Goal: Use online tool/utility: Utilize a website feature to perform a specific function

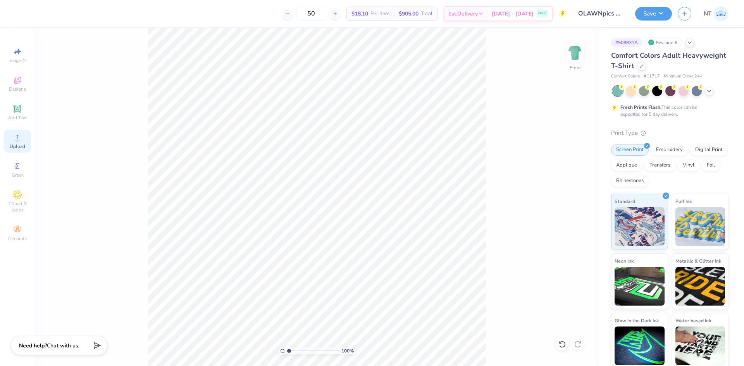
click at [10, 144] on span "Upload" at bounding box center [17, 146] width 15 height 6
click at [565, 165] on input "7.21" at bounding box center [570, 161] width 28 height 11
type input "12.00"
type input "10.35"
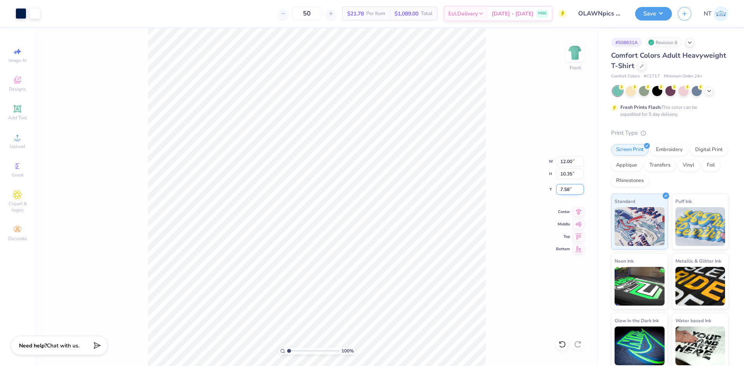
click at [566, 185] on input "7.58" at bounding box center [570, 189] width 28 height 11
type input "3.00"
click at [496, 186] on div "100 % Front W 12.00 12.00 " H 10.35 10.35 " Y 3.00 3.00 " Center Middle Top Bot…" at bounding box center [317, 197] width 564 height 338
click at [581, 212] on icon at bounding box center [578, 210] width 11 height 9
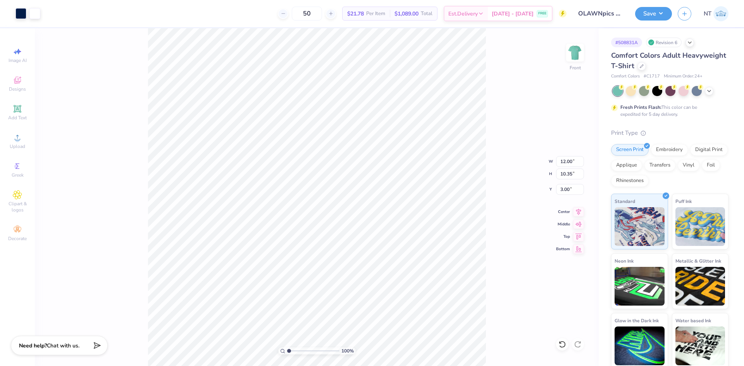
click at [492, 218] on div "100 % Front W 12.00 12.00 " H 10.35 10.35 " Y 3.00 3.00 " Center Middle Top Bot…" at bounding box center [317, 197] width 564 height 338
click at [492, 275] on div "140 % Front" at bounding box center [317, 197] width 564 height 338
click at [507, 275] on div "100 % Front" at bounding box center [317, 197] width 564 height 338
click at [578, 55] on img at bounding box center [574, 52] width 31 height 31
click at [572, 40] on div "165 % Back W 3.40 3.40 " H 3.50 3.50 " Y 3.00 3.00 " Center Middle Top Bottom" at bounding box center [317, 197] width 564 height 338
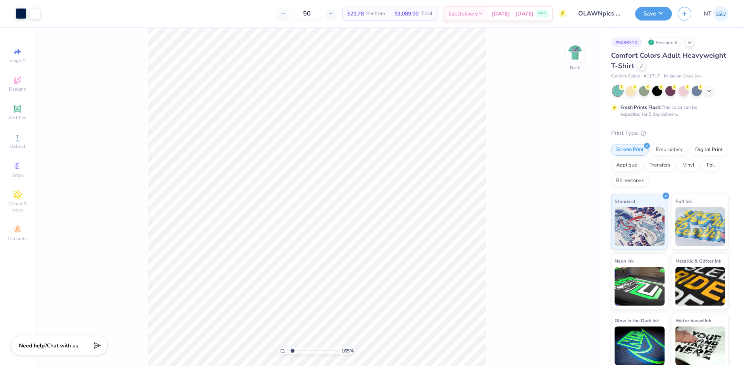
drag, startPoint x: 576, startPoint y: 55, endPoint x: 528, endPoint y: 116, distance: 78.0
click at [576, 56] on img at bounding box center [574, 52] width 15 height 15
click at [538, 98] on div "118 % Front W 12.00 12.00 " H 10.35 10.35 " Y 3.00 3.00 " Center Middle Top Bot…" at bounding box center [317, 197] width 564 height 338
click at [658, 11] on button "Save" at bounding box center [653, 13] width 37 height 14
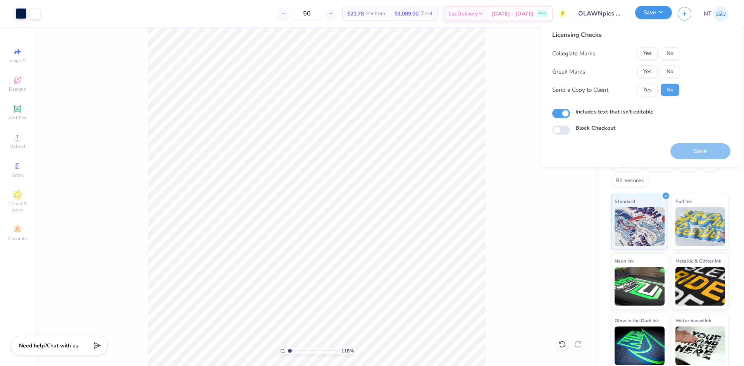
click at [658, 11] on button "Save" at bounding box center [653, 13] width 37 height 14
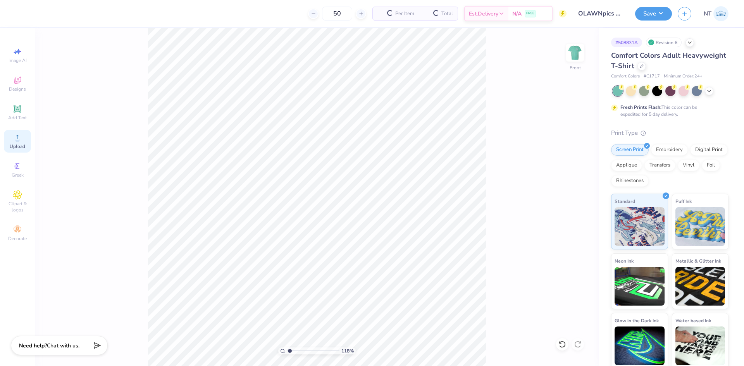
click at [20, 140] on icon at bounding box center [17, 137] width 9 height 9
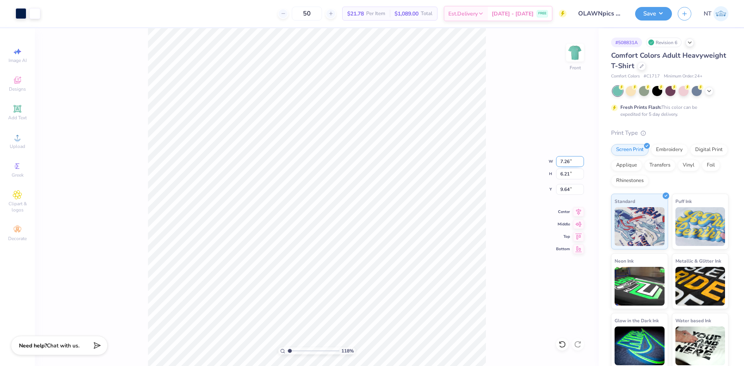
type input "1.18145891733021"
type input "3.00"
click at [566, 163] on input "7.26" at bounding box center [570, 161] width 28 height 11
type input "12"
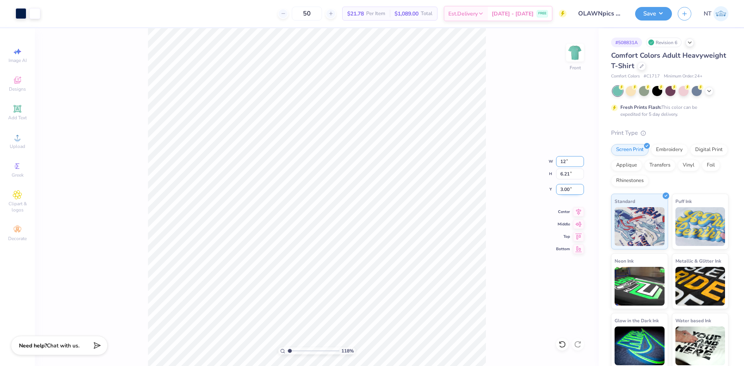
type input "1.18145891733021"
type input "12.00"
type input "10.27"
click at [568, 187] on input "0.97" at bounding box center [570, 189] width 28 height 11
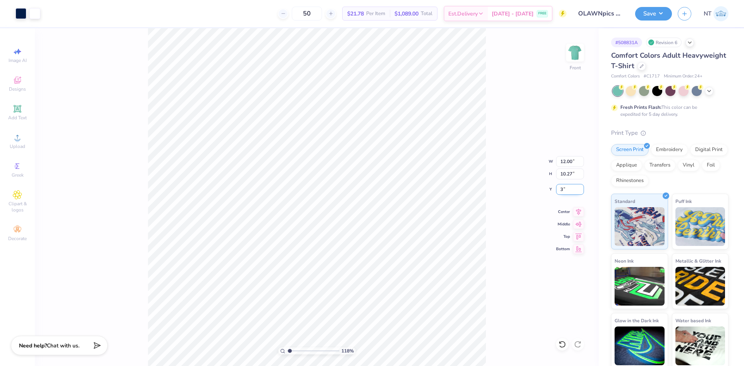
type input "3"
type input "1.18145891733021"
type input "3.00"
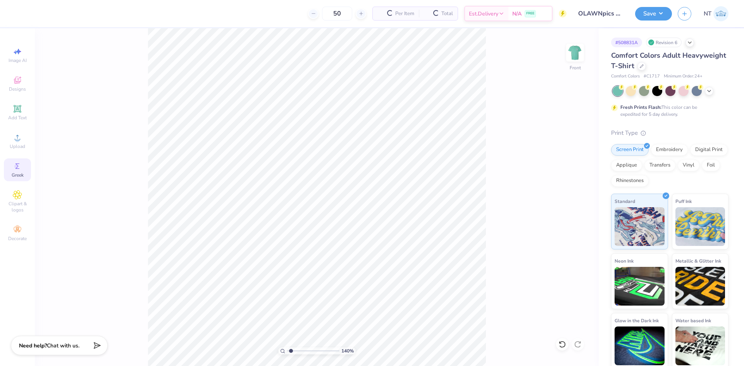
click at [12, 160] on div "Greek" at bounding box center [17, 169] width 27 height 23
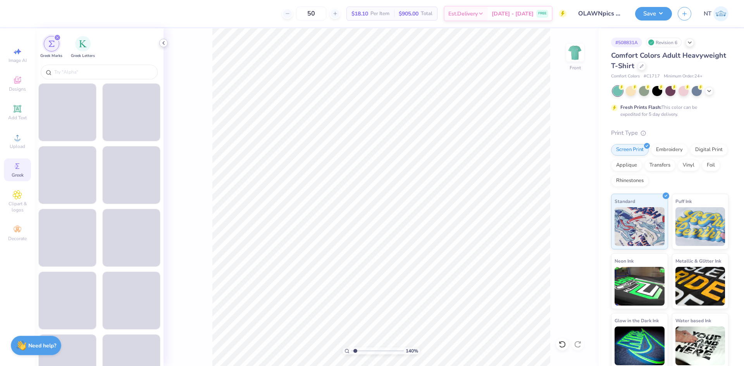
click at [164, 43] on icon at bounding box center [163, 43] width 6 height 6
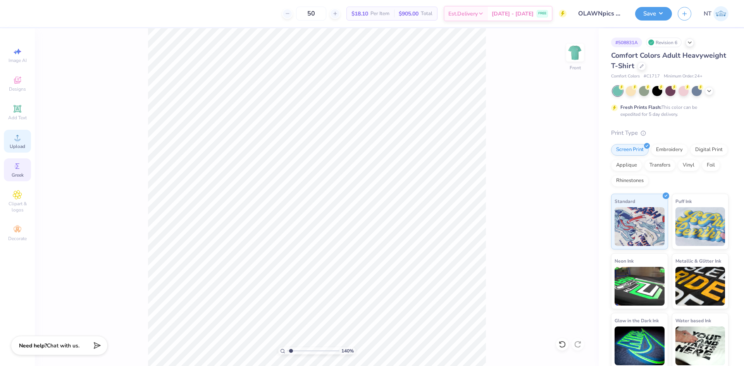
click at [22, 138] on div "Upload" at bounding box center [17, 141] width 27 height 23
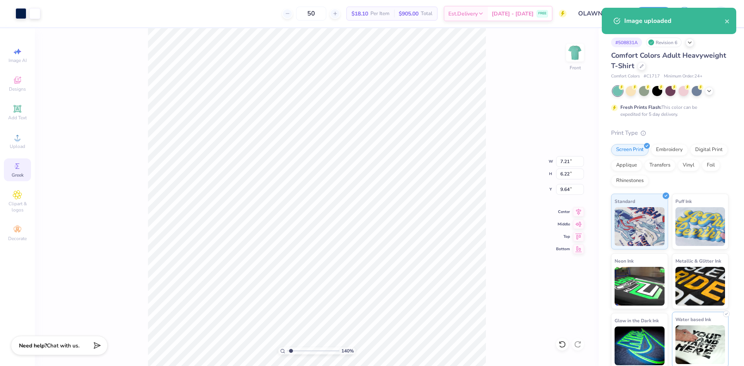
type input "1.39584517333908"
click at [564, 189] on input "9.64" at bounding box center [570, 189] width 28 height 11
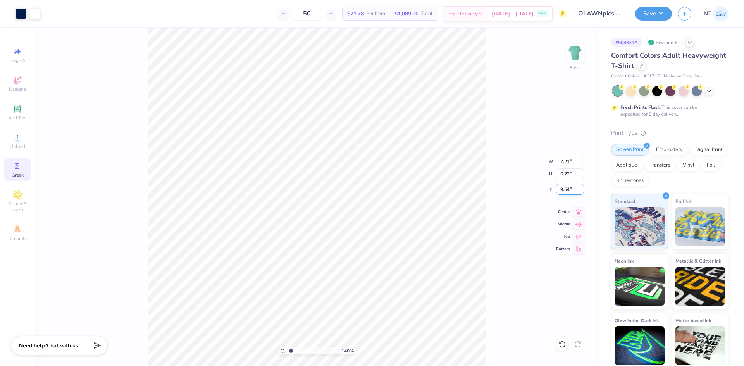
click at [564, 189] on input "9.64" at bounding box center [570, 189] width 28 height 11
type input "3"
type input "1.39584517333908"
type input "3.00"
click at [565, 162] on input "7.21" at bounding box center [570, 161] width 28 height 11
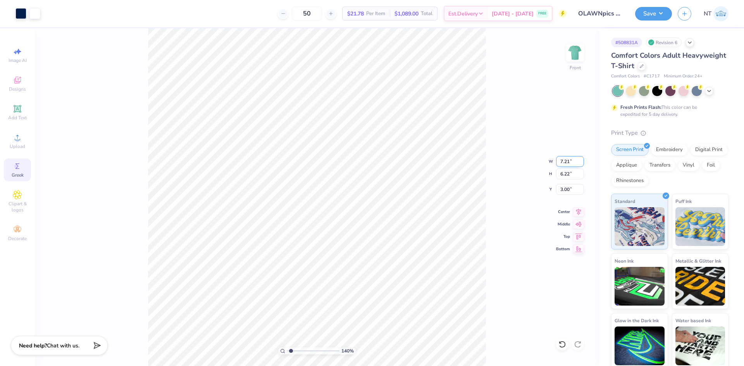
click at [565, 162] on input "7.21" at bounding box center [570, 161] width 28 height 11
type input "12"
type input "1.39584517333908"
type input "12.00"
type input "10.35"
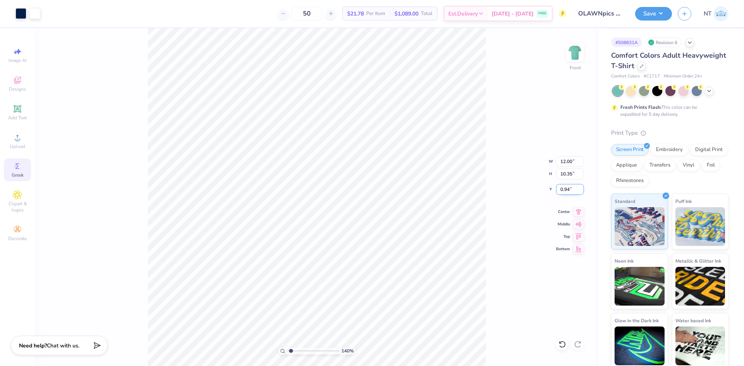
click at [563, 186] on input "0.94" at bounding box center [570, 189] width 28 height 11
type input "3"
type input "1.39584517333908"
type input "3.00"
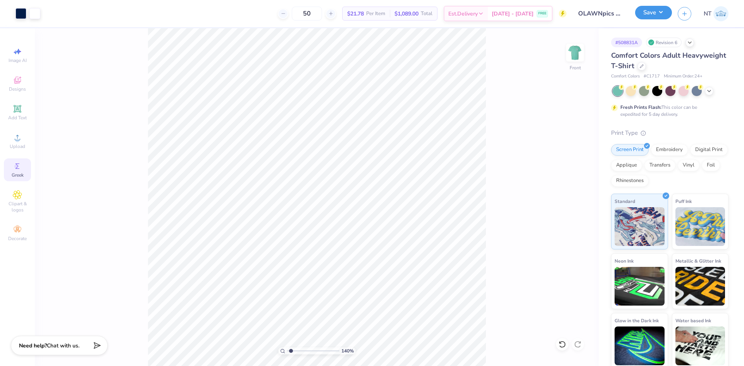
click at [654, 14] on button "Save" at bounding box center [653, 13] width 37 height 14
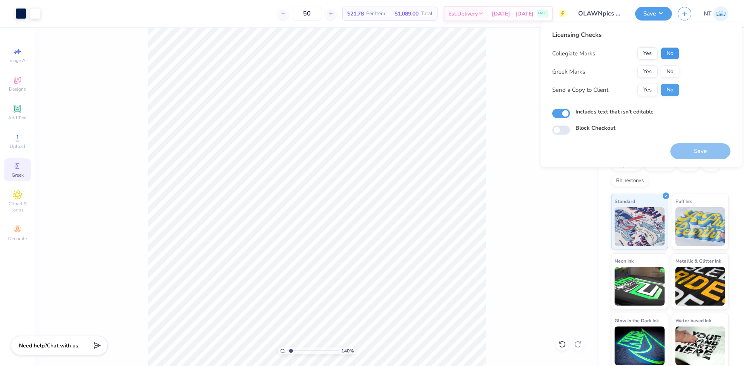
click at [670, 50] on button "No" at bounding box center [670, 53] width 19 height 12
click at [670, 67] on button "No" at bounding box center [670, 71] width 19 height 12
click at [690, 147] on button "Save" at bounding box center [700, 151] width 60 height 16
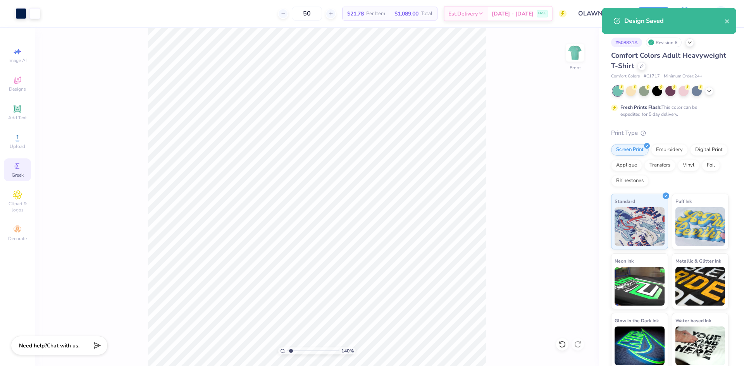
type input "1.39584517333908"
